Goal: Task Accomplishment & Management: Complete application form

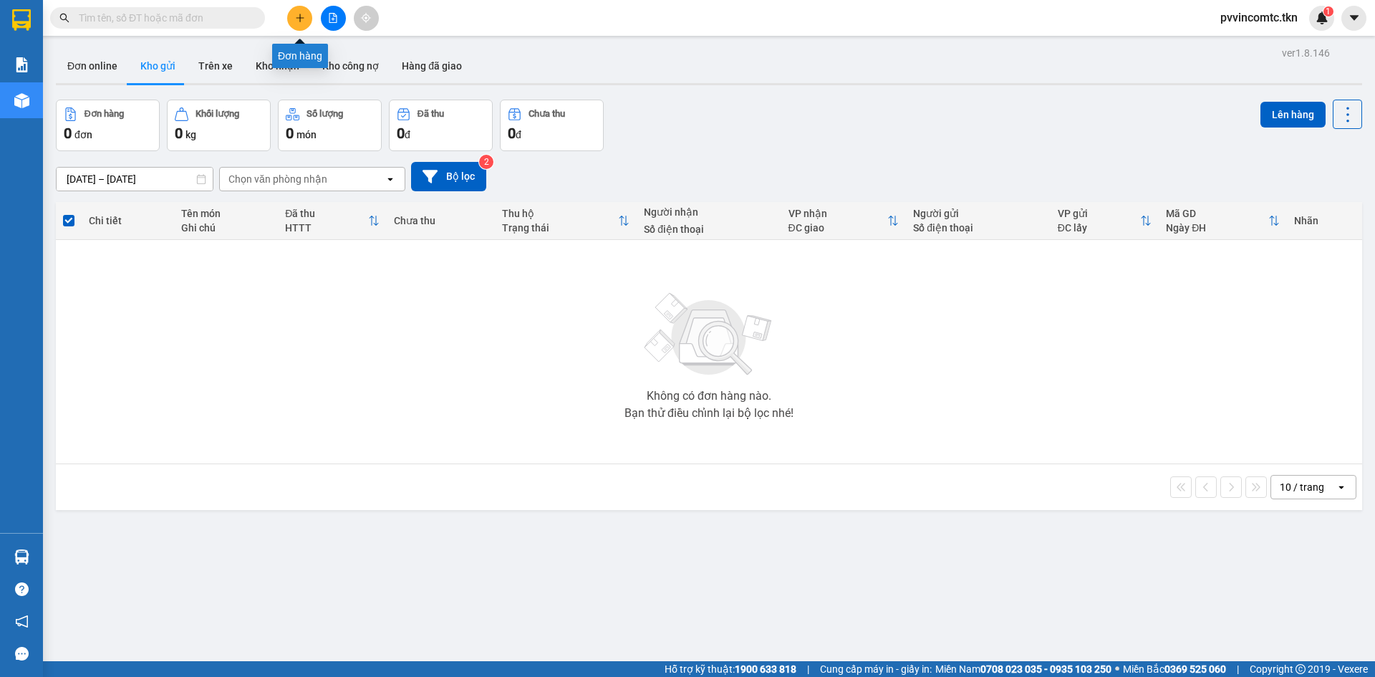
click at [301, 20] on icon "plus" at bounding box center [300, 18] width 10 height 10
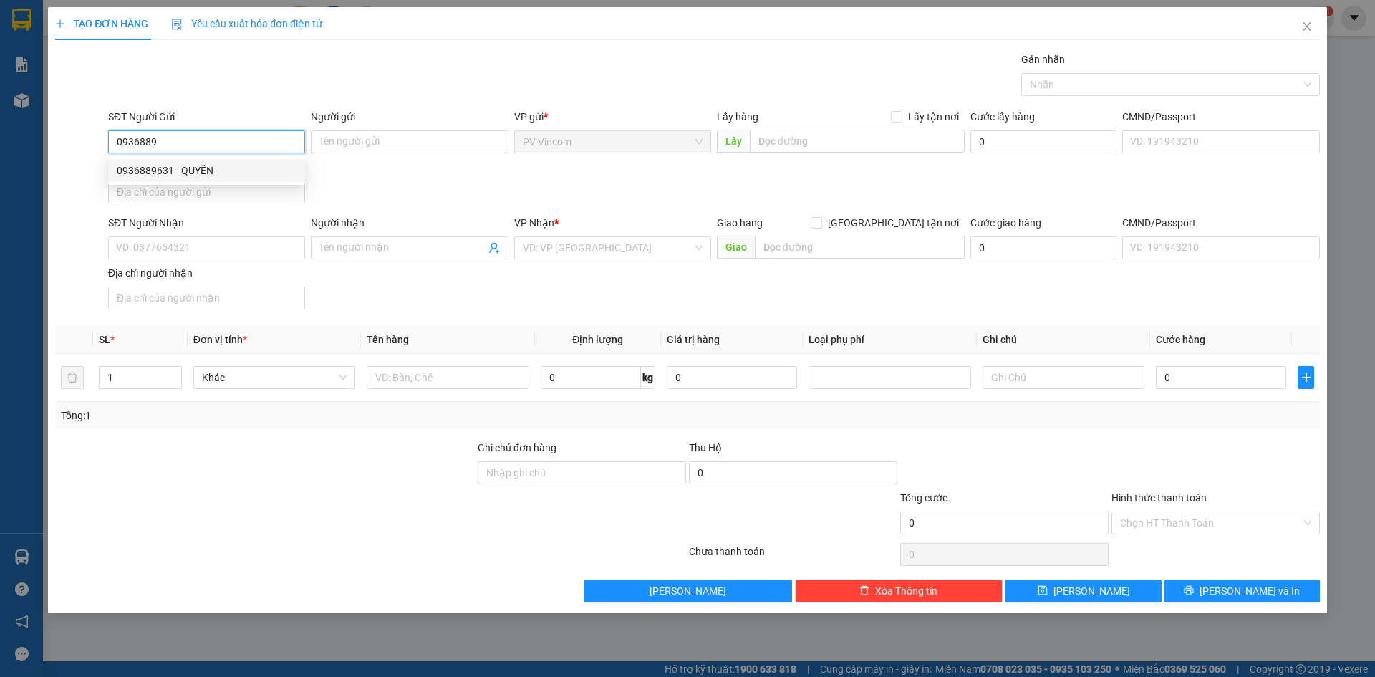
click at [236, 172] on div "0936889631 - QUYÊN" at bounding box center [207, 171] width 180 height 16
type input "0936889631"
type input "QUYÊN"
type input "0978887004"
type input "HẢI VY"
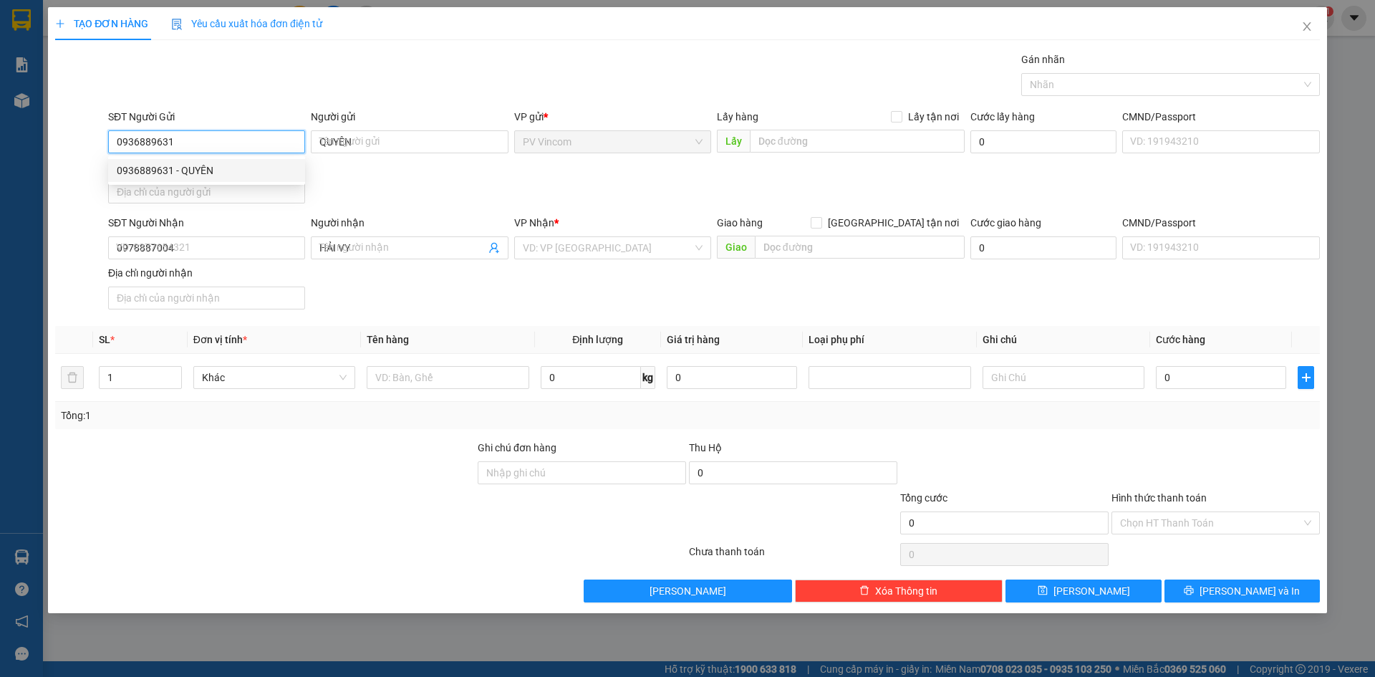
type input "30.000"
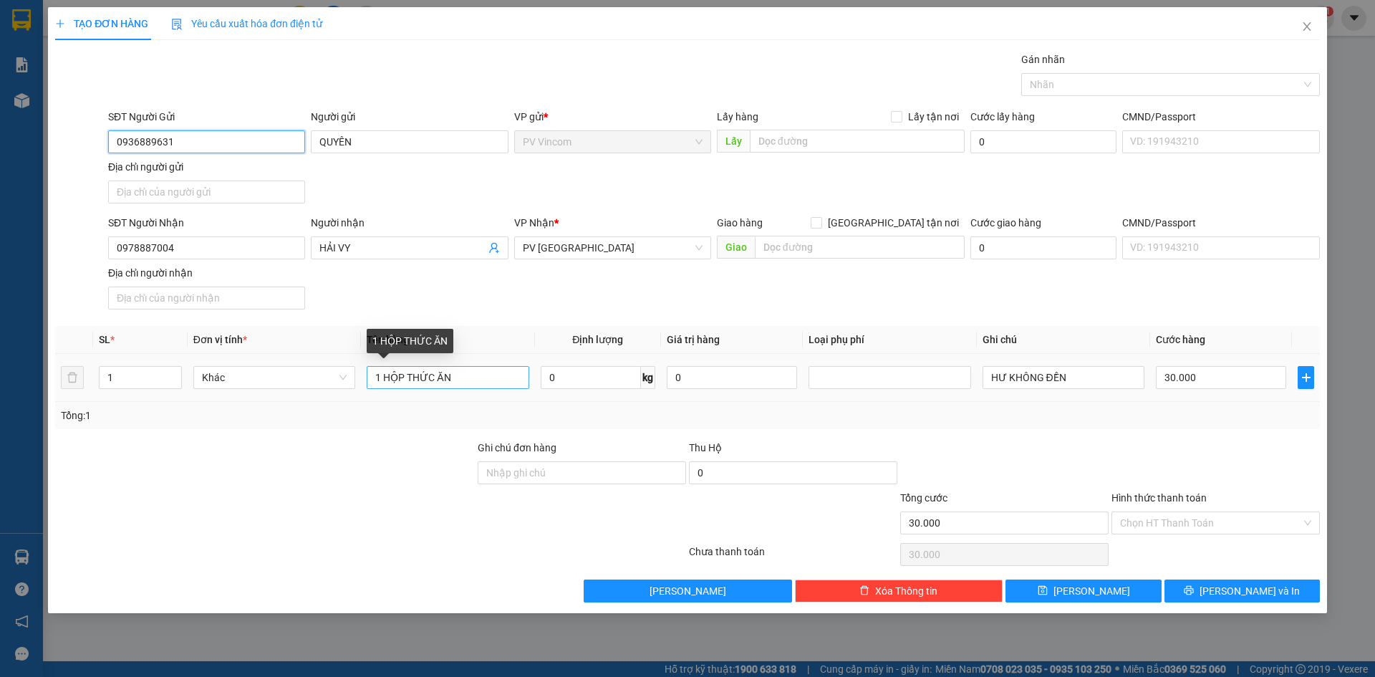
type input "0936889631"
drag, startPoint x: 460, startPoint y: 376, endPoint x: 314, endPoint y: 373, distance: 146.1
click at [314, 373] on tr "1 Khác 1 HỘP THỨC ĂN 0 kg 0 HƯ KHÔNG ĐỀN 30.000" at bounding box center [687, 378] width 1264 height 48
type input "1 THÙNG HẠT GIỐNG"
click at [402, 460] on div at bounding box center [265, 465] width 422 height 50
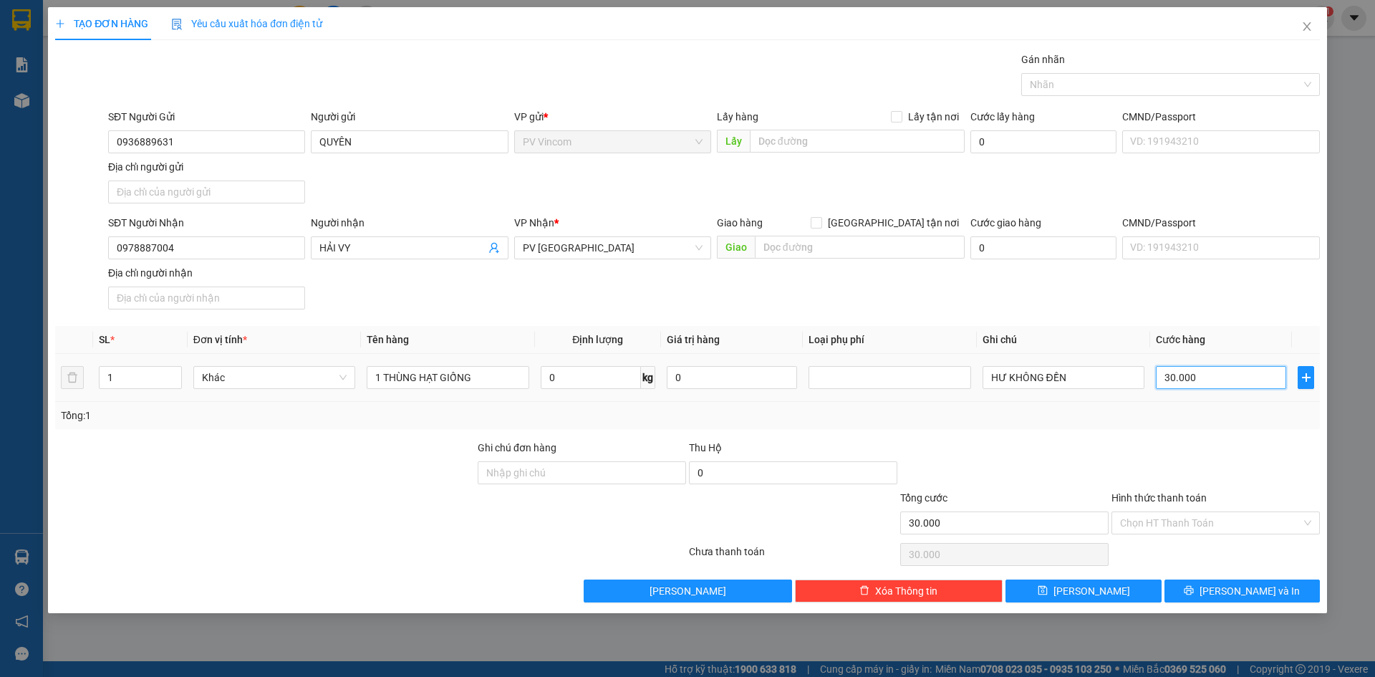
click at [1209, 372] on input "30.000" at bounding box center [1221, 377] width 130 height 23
type input "0"
type input "4"
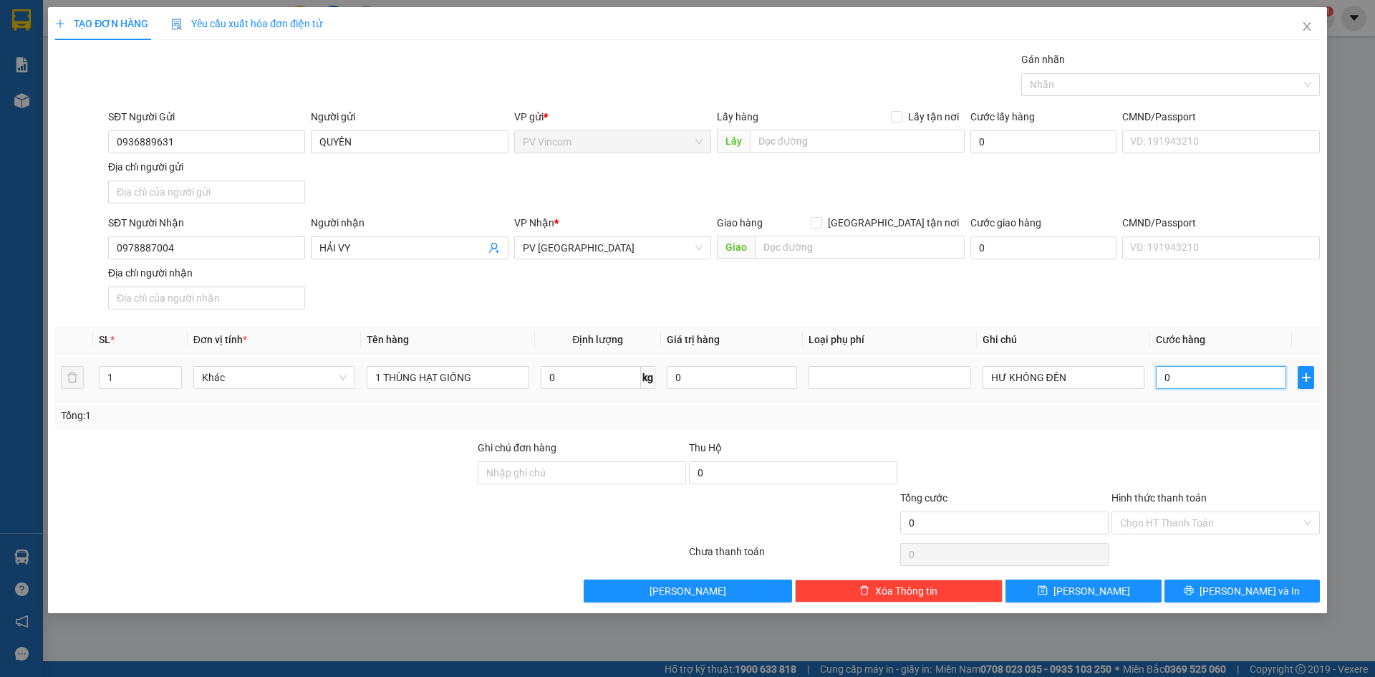
type input "4"
type input "04"
type input "40"
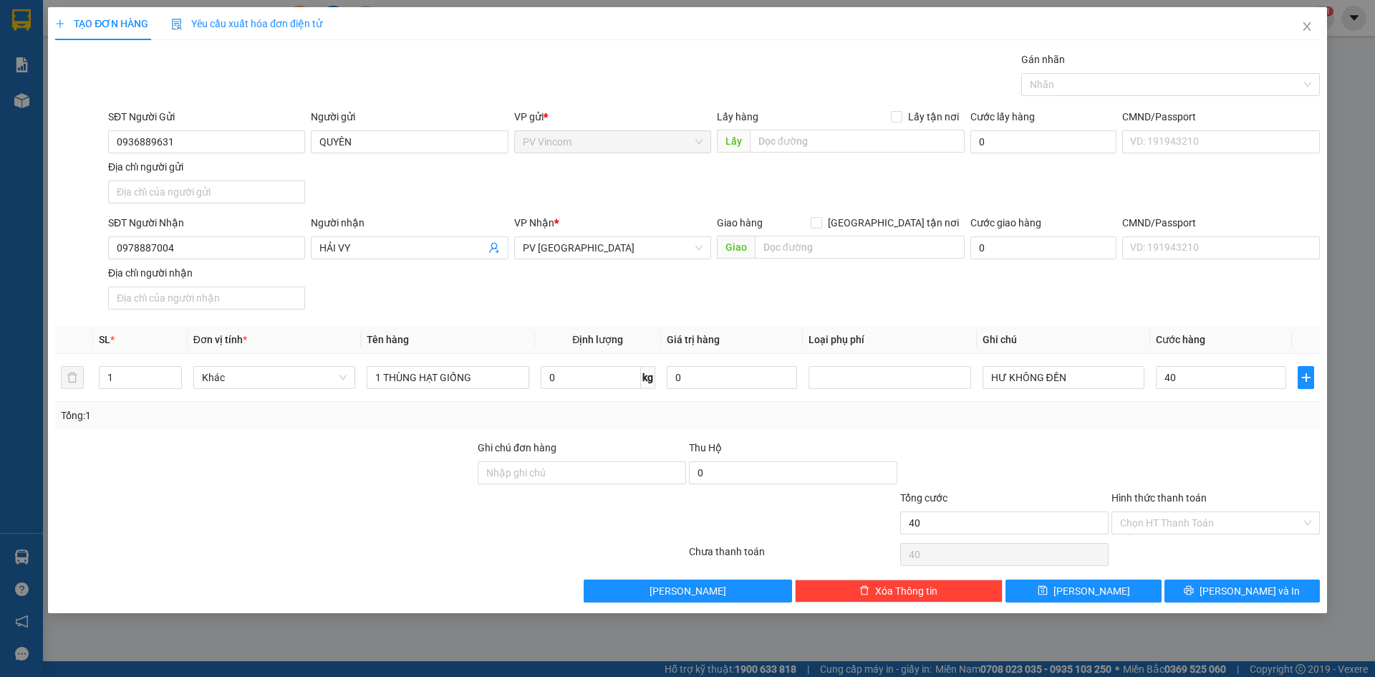
type input "40.000"
click at [1210, 426] on div "Tổng: 1" at bounding box center [687, 415] width 1264 height 27
click at [1165, 528] on input "Hình thức thanh toán" at bounding box center [1210, 522] width 181 height 21
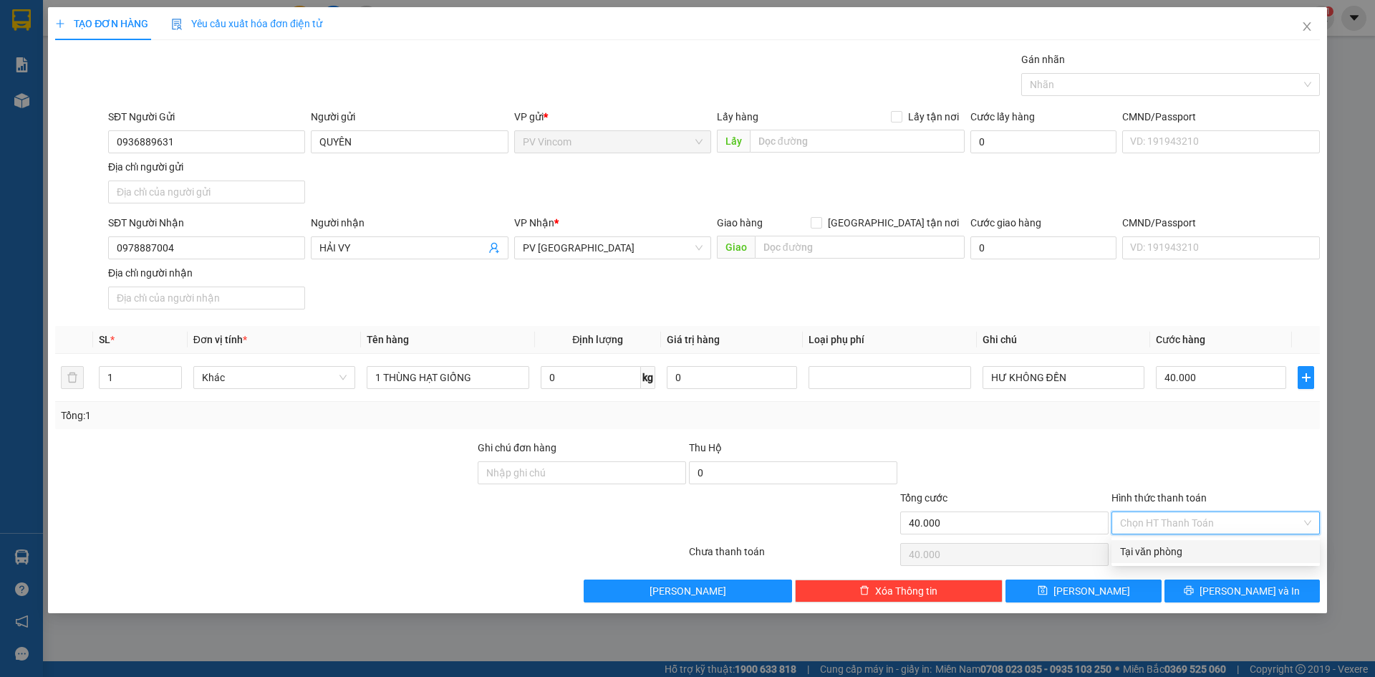
click at [1200, 549] on div "Tại văn phòng" at bounding box center [1215, 551] width 191 height 16
type input "0"
click at [1190, 591] on button "[PERSON_NAME] và In" at bounding box center [1241, 590] width 155 height 23
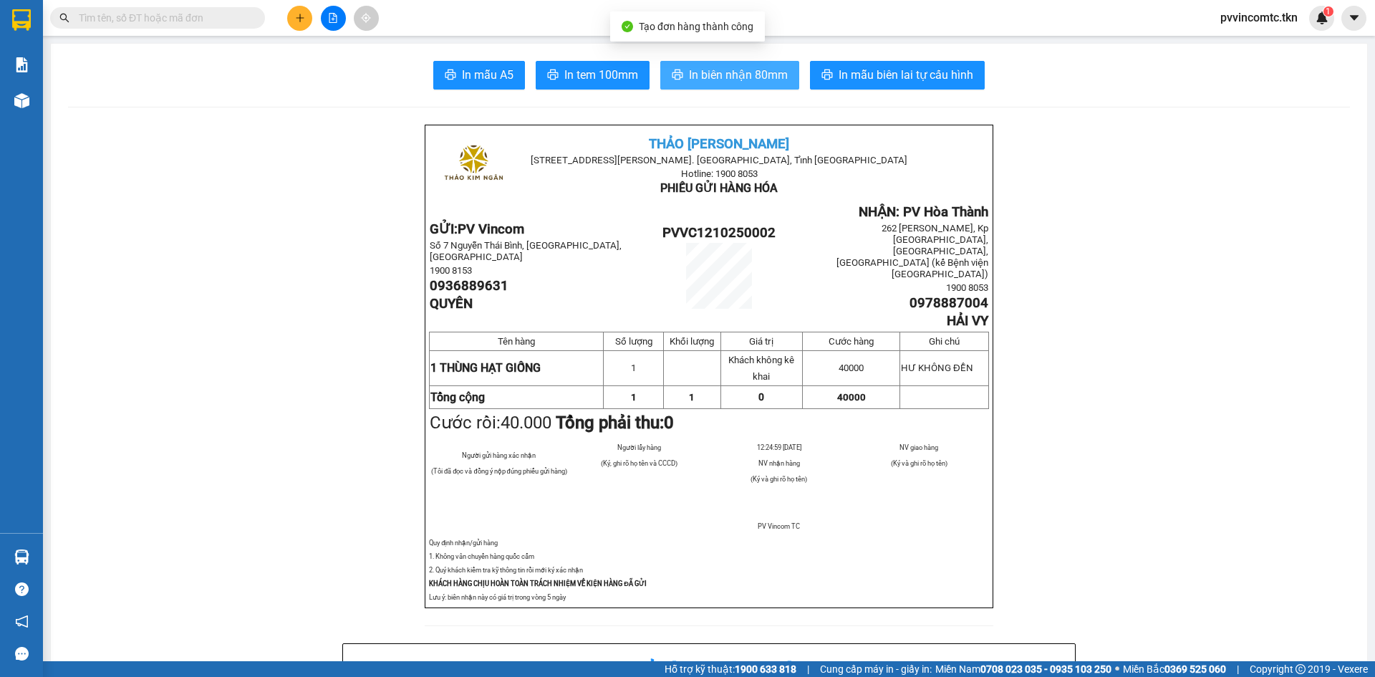
click at [759, 67] on span "In biên nhận 80mm" at bounding box center [738, 75] width 99 height 18
